Goal: Communication & Community: Answer question/provide support

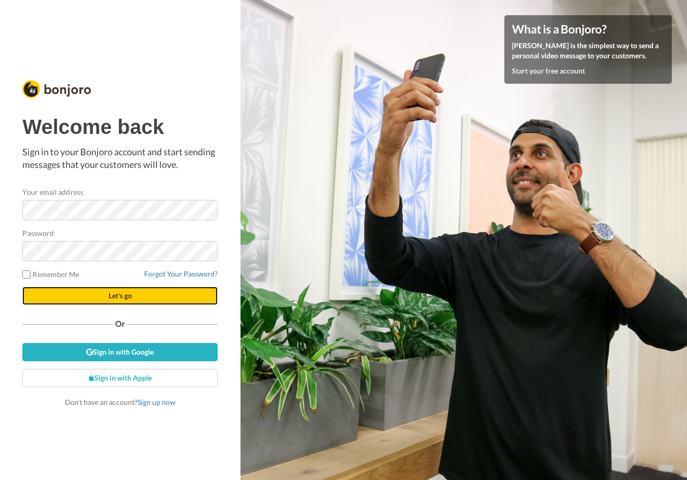
click at [129, 292] on span "Let's go" at bounding box center [120, 295] width 23 height 9
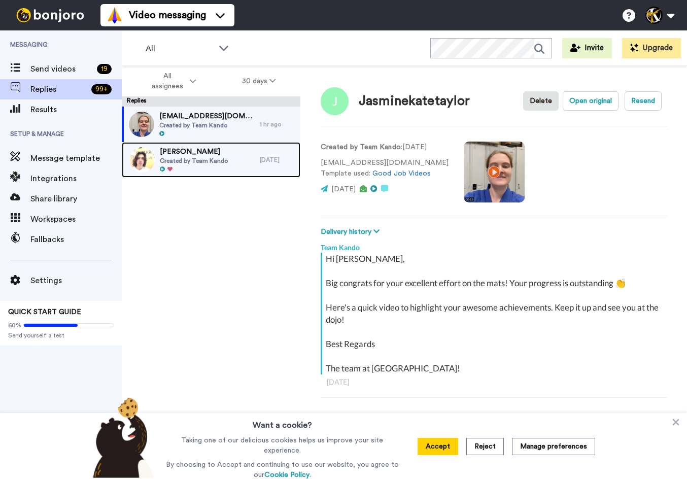
click at [186, 159] on span "Created by Team Kando" at bounding box center [194, 161] width 68 height 8
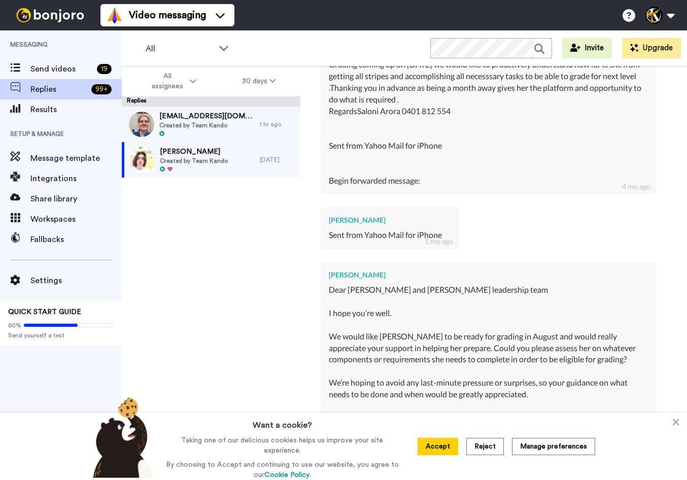
scroll to position [800, 0]
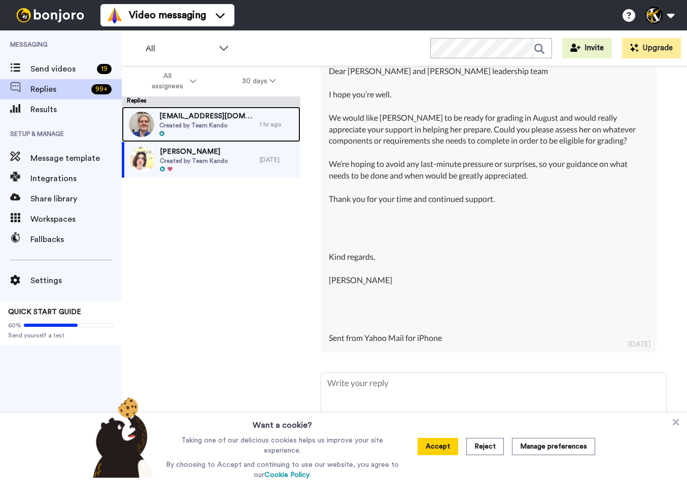
click at [210, 129] on span "Created by Team Kando" at bounding box center [206, 125] width 95 height 8
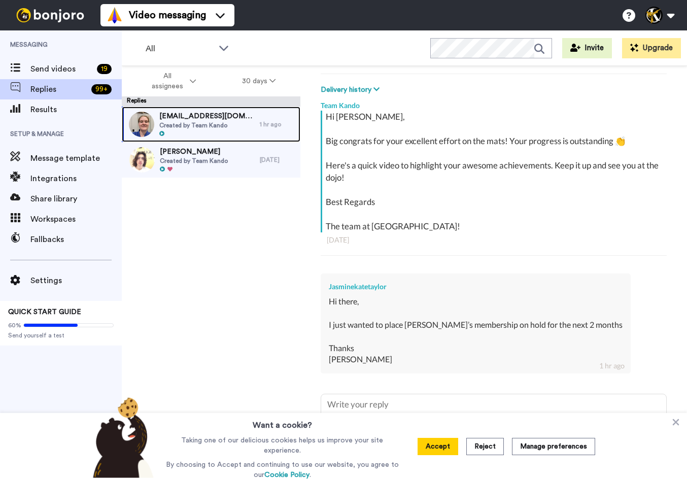
scroll to position [164, 0]
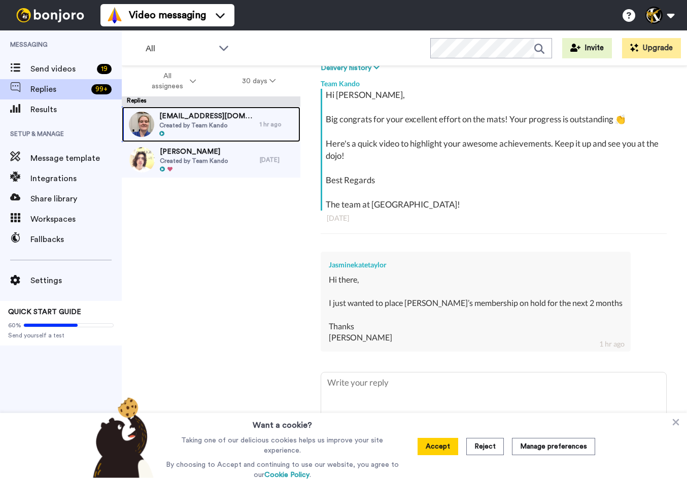
type textarea "x"
